Goal: Transaction & Acquisition: Book appointment/travel/reservation

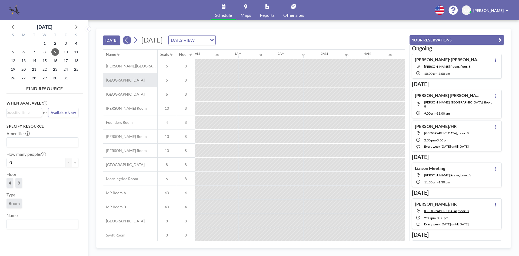
scroll to position [0, 346]
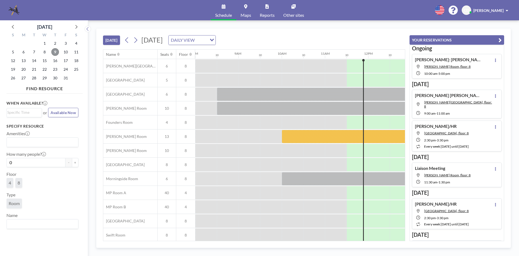
click at [52, 50] on span "9" at bounding box center [55, 52] width 8 height 8
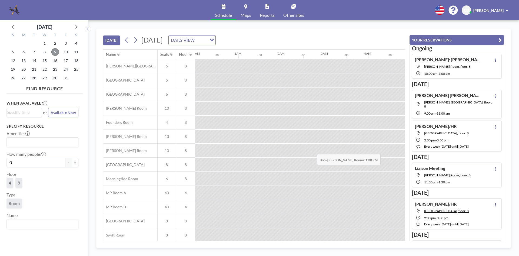
scroll to position [0, 476]
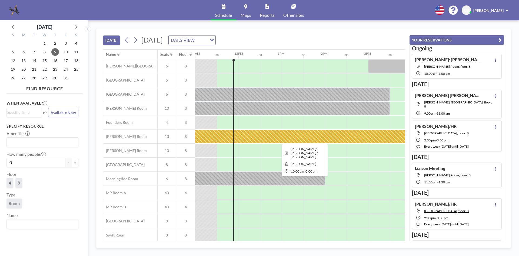
click at [303, 140] on div at bounding box center [303, 137] width 303 height 14
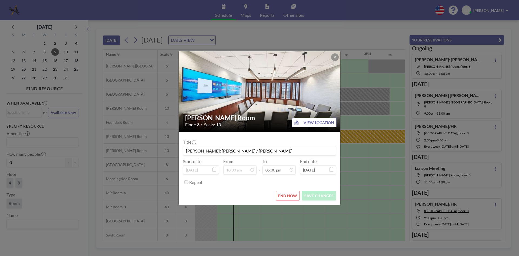
click at [351, 114] on div "[PERSON_NAME] Room Floor: 8 • Seats: 13 VIEW LOCATION Title [PERSON_NAME]: [PER…" at bounding box center [259, 128] width 519 height 256
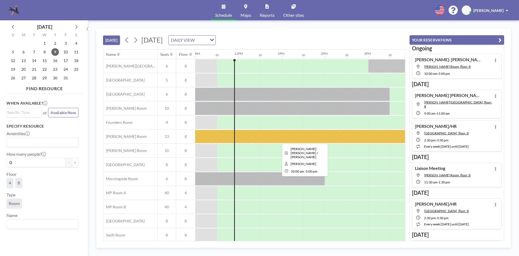
scroll to position [18, 476]
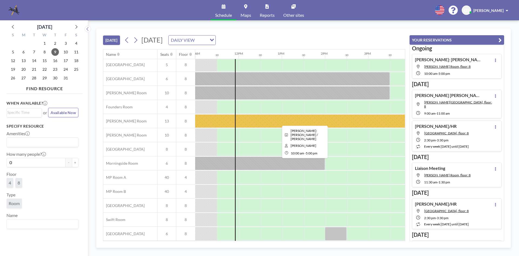
click at [286, 119] on div at bounding box center [303, 121] width 303 height 14
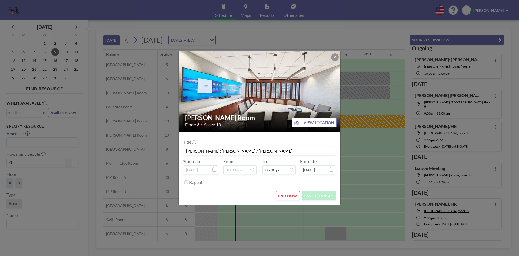
scroll to position [327, 0]
click at [288, 197] on button "END NOW" at bounding box center [288, 195] width 24 height 9
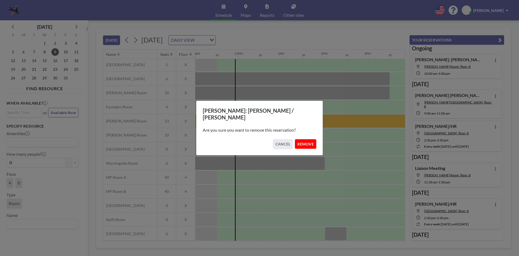
click at [308, 139] on button "REMOVE" at bounding box center [305, 143] width 21 height 9
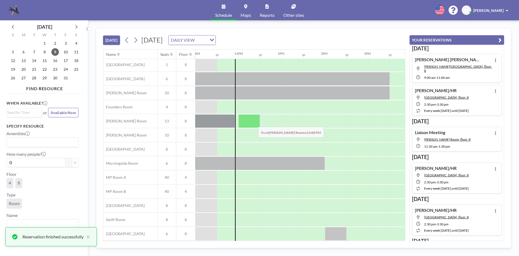
click at [254, 123] on div at bounding box center [250, 121] width 22 height 14
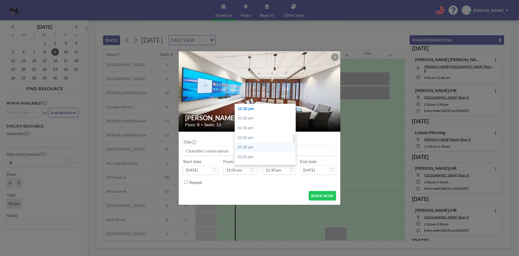
scroll to position [295, 0]
click at [256, 111] on div "03:30 pm" at bounding box center [266, 112] width 63 height 10
type input "03:30 pm"
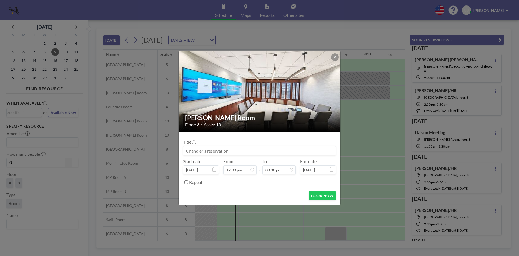
click at [254, 148] on input at bounding box center [259, 150] width 153 height 9
type input "Liaison Meeting"
click at [322, 194] on button "BOOK NOW" at bounding box center [322, 195] width 27 height 9
